Goal: Task Accomplishment & Management: Manage account settings

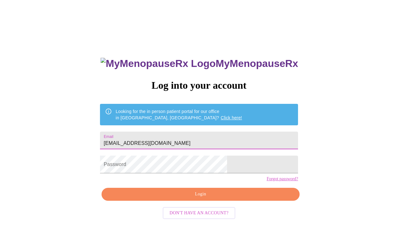
click at [215, 139] on input "[EMAIL_ADDRESS][DOMAIN_NAME]" at bounding box center [199, 140] width 198 height 18
type input "[EMAIL_ADDRESS][DOMAIN_NAME]"
click at [226, 147] on form "Email angelaphom228@gmail.com" at bounding box center [199, 140] width 198 height 24
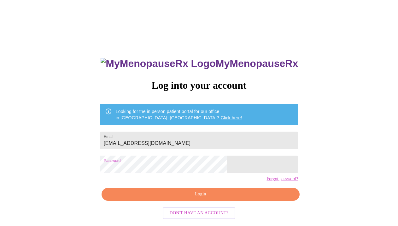
click at [187, 198] on span "Login" at bounding box center [200, 194] width 183 height 8
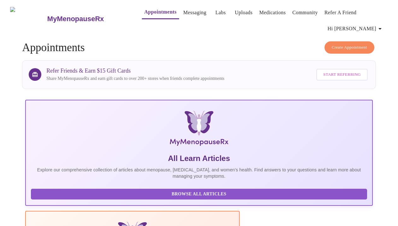
click at [259, 11] on link "Medications" at bounding box center [272, 12] width 26 height 9
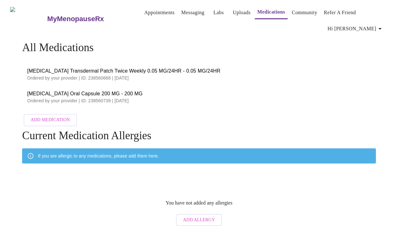
drag, startPoint x: 25, startPoint y: 68, endPoint x: 176, endPoint y: 82, distance: 151.2
click at [176, 82] on li "Estradiol Transdermal Patch Twice Weekly 0.05 MG/24HR - 0.05 MG/24HR Ordered by…" at bounding box center [198, 74] width 353 height 23
copy div "Estradiol Transdermal Patch Twice Weekly 0.05 MG/24HR - 0.05 MG/24HR Ordered by…"
